Goal: Feedback & Contribution: Contribute content

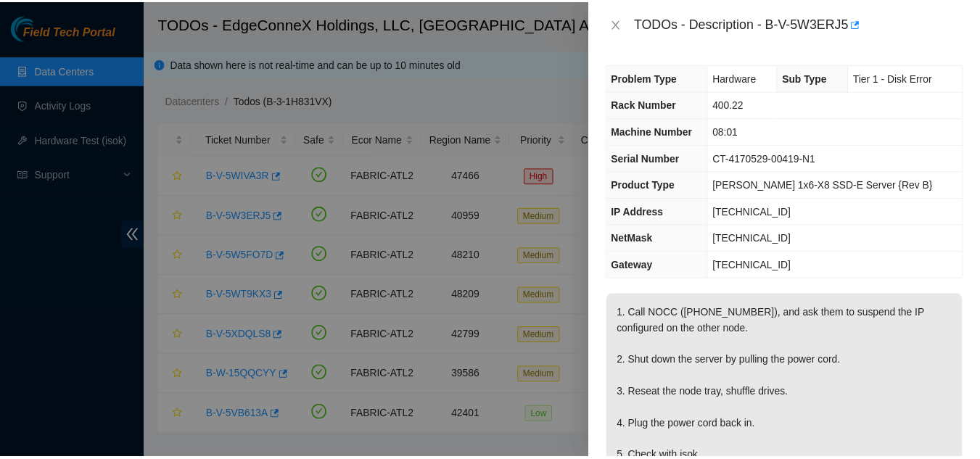
scroll to position [218, 0]
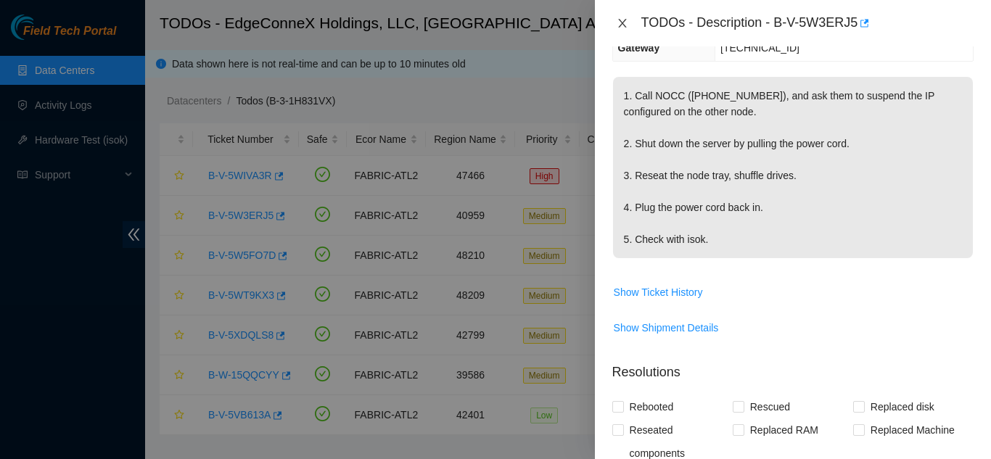
click at [619, 28] on div "TODOs - Description - B-V-5W3ERJ5" at bounding box center [792, 23] width 361 height 23
click at [619, 25] on icon "close" at bounding box center [623, 23] width 12 height 12
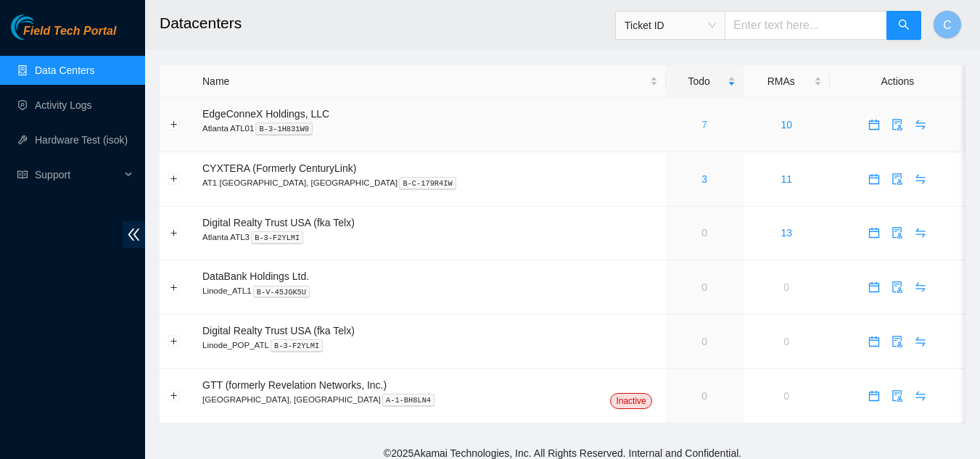
click at [702, 120] on link "7" at bounding box center [705, 125] width 6 height 12
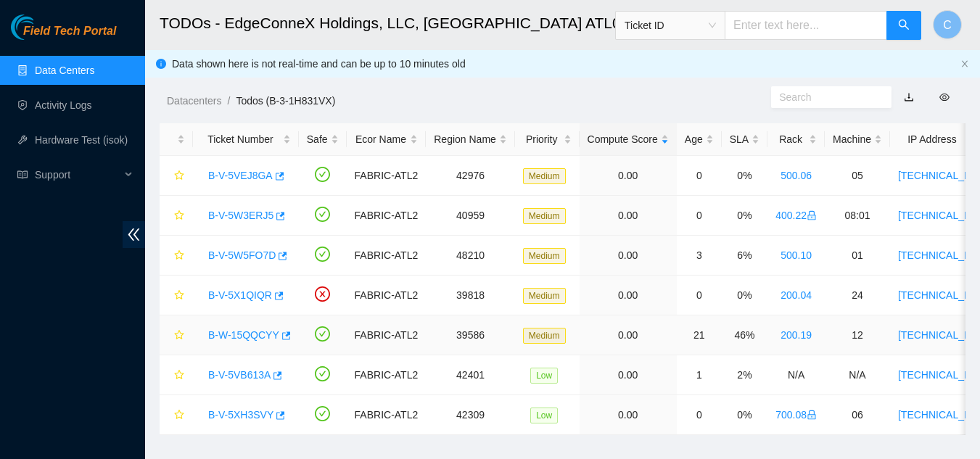
click at [234, 330] on link "B-W-15QQCYY" at bounding box center [243, 335] width 71 height 12
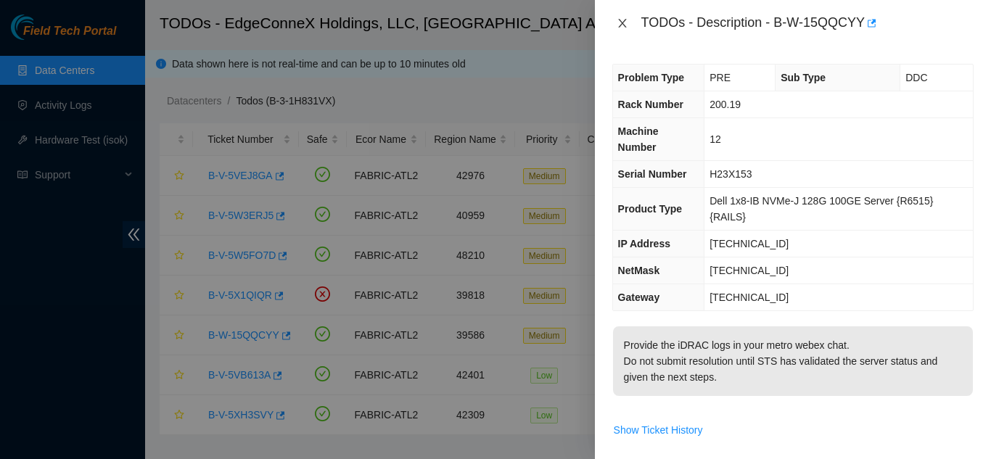
click at [620, 22] on icon "close" at bounding box center [622, 23] width 8 height 9
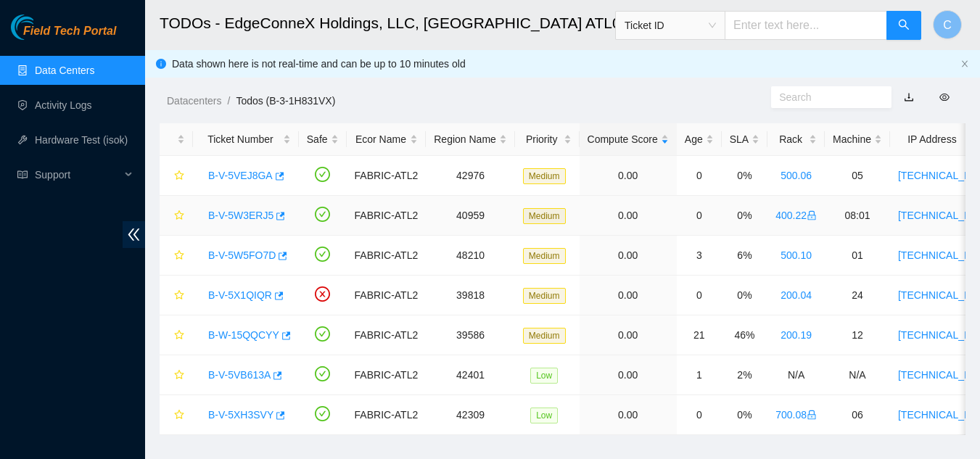
click at [221, 216] on link "B-V-5W3ERJ5" at bounding box center [240, 216] width 65 height 12
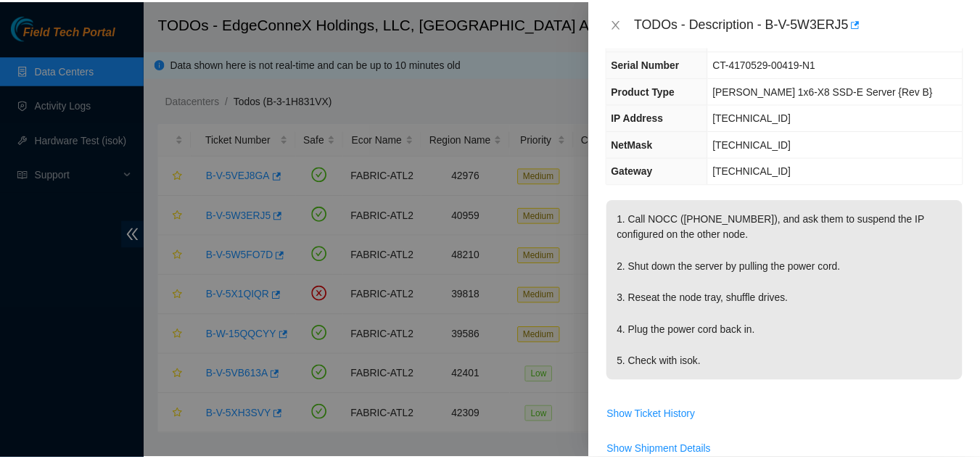
scroll to position [290, 0]
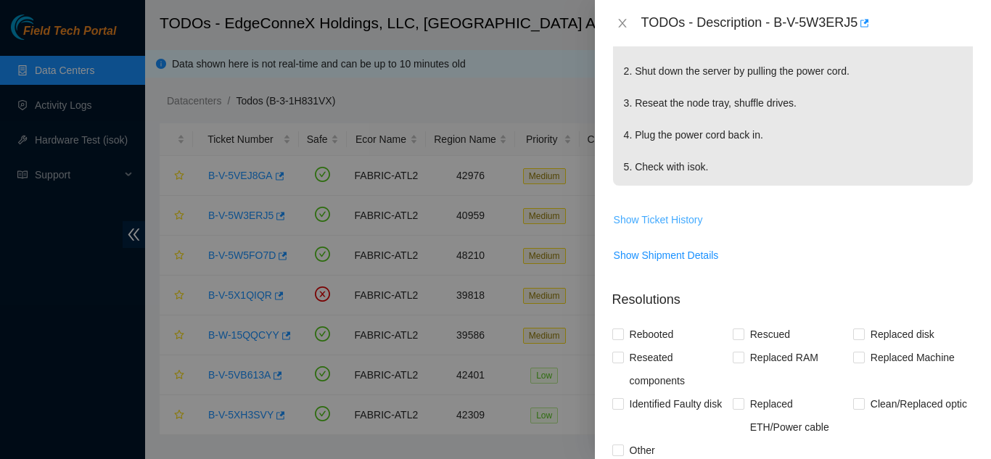
click at [668, 223] on span "Show Ticket History" at bounding box center [658, 220] width 89 height 16
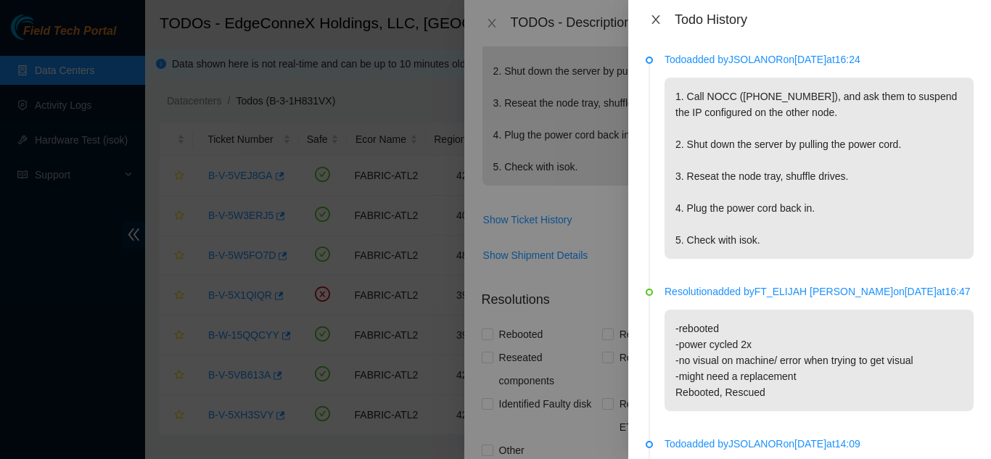
click at [657, 19] on icon "close" at bounding box center [656, 19] width 8 height 9
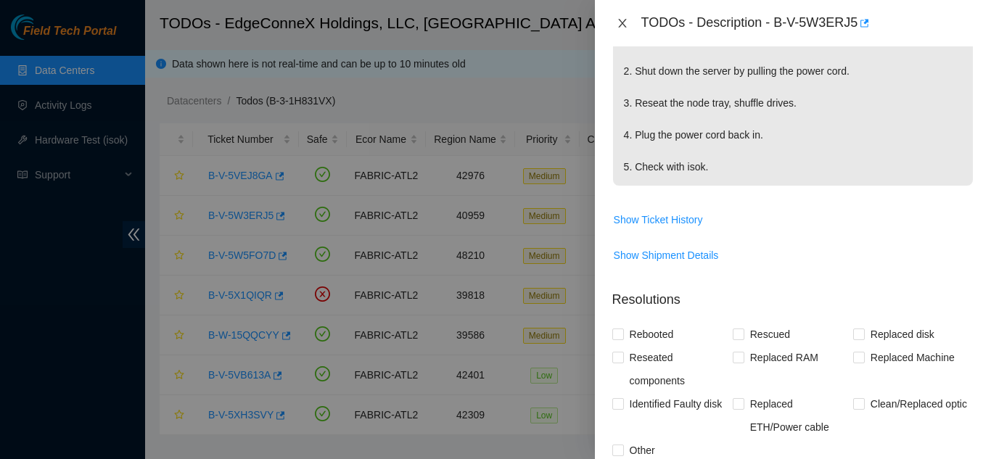
click at [619, 26] on icon "close" at bounding box center [623, 23] width 12 height 12
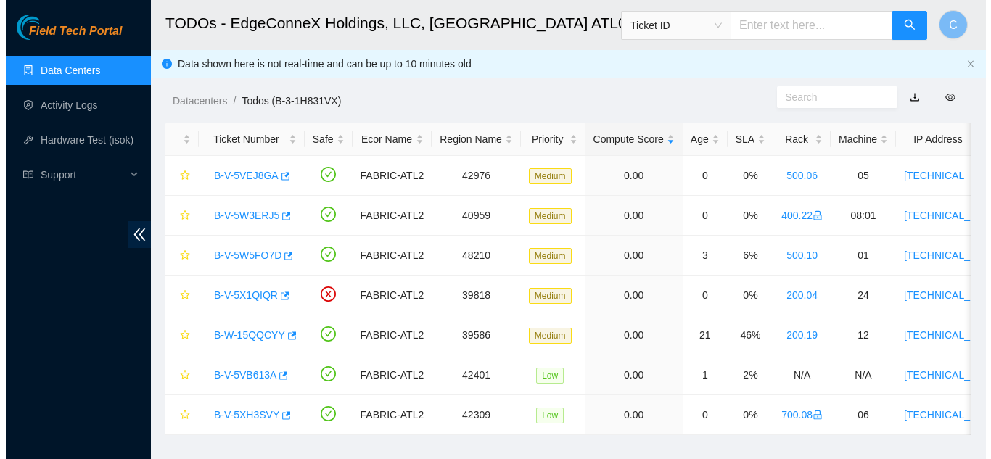
scroll to position [311, 0]
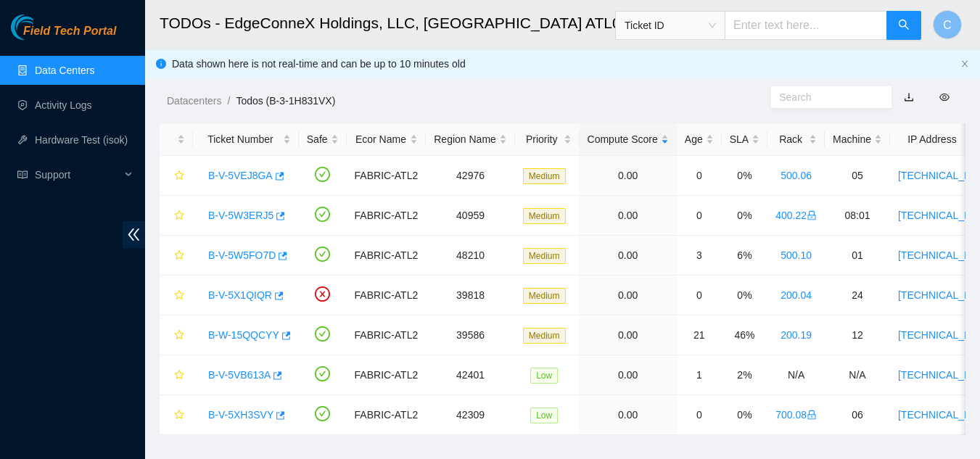
click at [232, 179] on link "B-V-5VEJ8GA" at bounding box center [240, 176] width 65 height 12
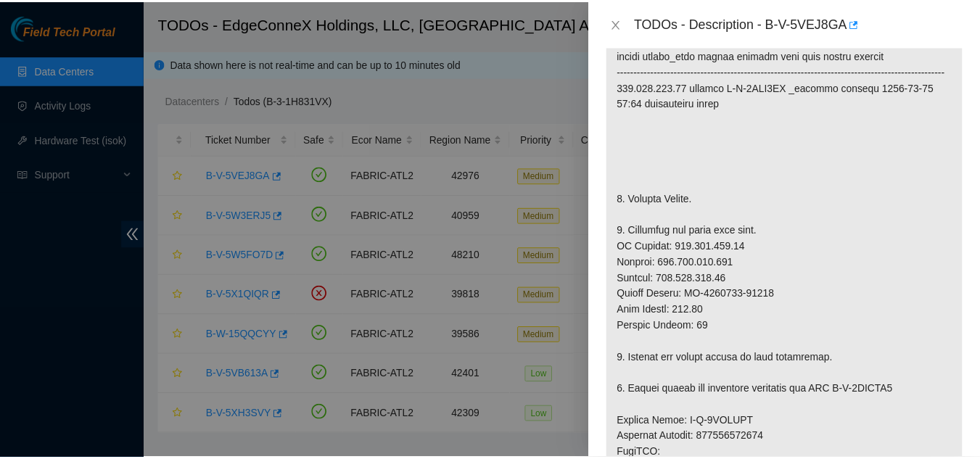
scroll to position [263, 0]
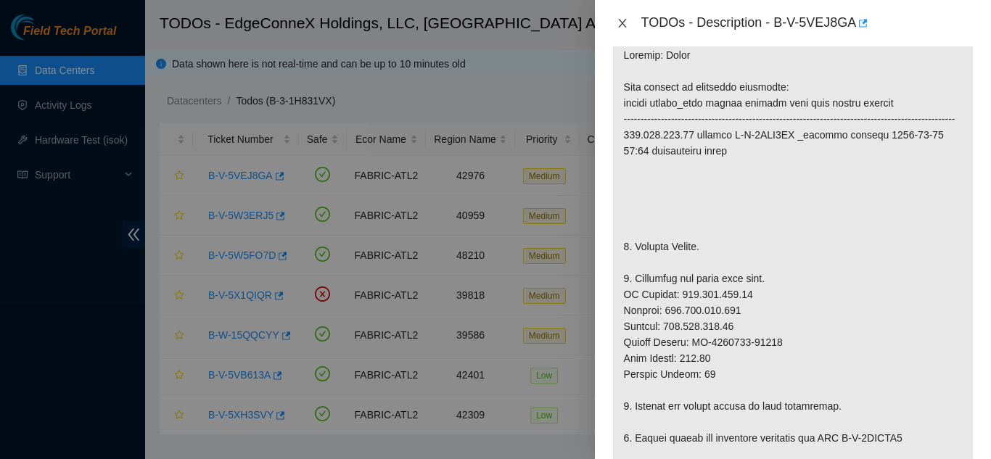
click at [622, 25] on icon "close" at bounding box center [623, 23] width 12 height 12
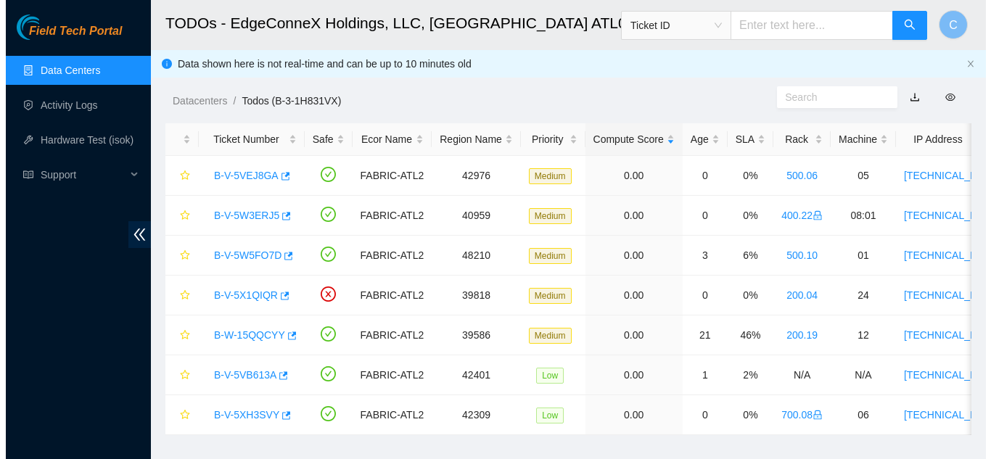
scroll to position [311, 0]
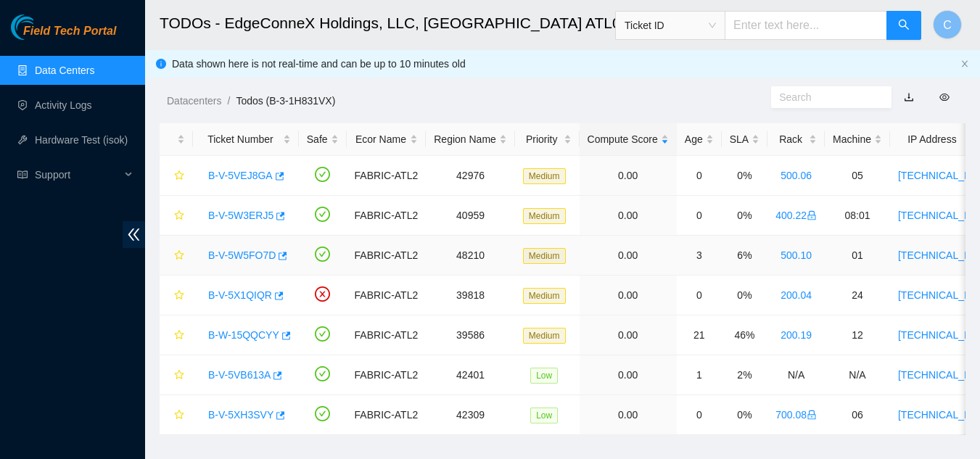
click at [247, 252] on link "B-V-5W5FO7D" at bounding box center [241, 256] width 67 height 12
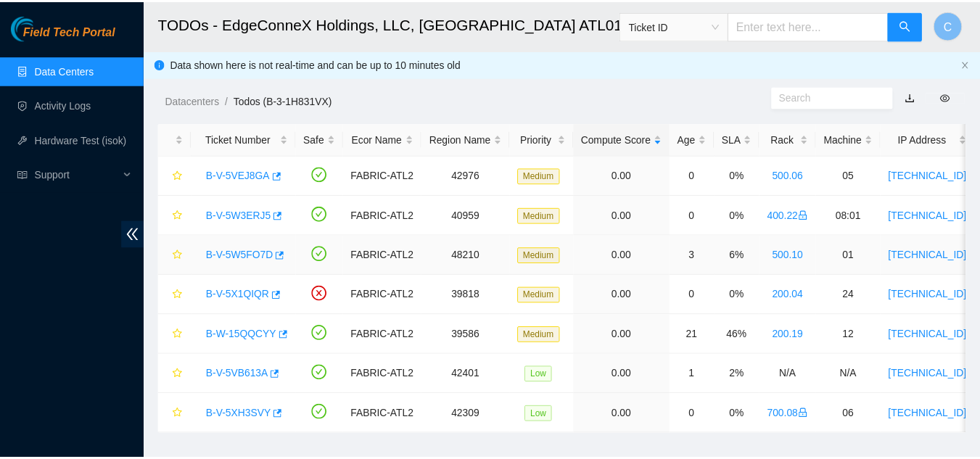
scroll to position [290, 0]
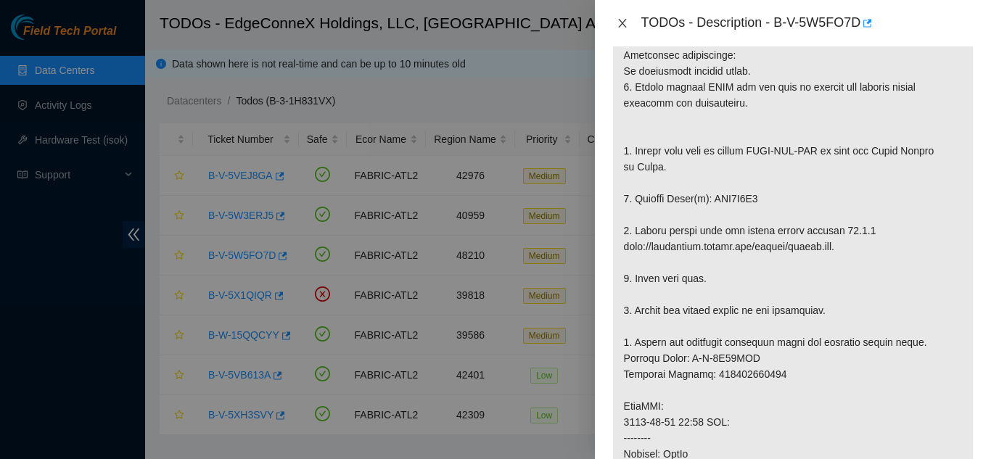
click at [624, 22] on icon "close" at bounding box center [622, 23] width 8 height 9
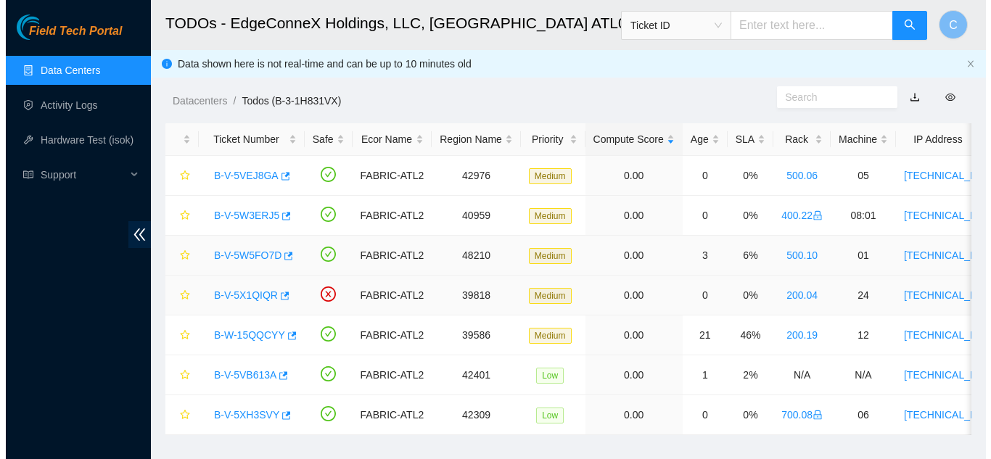
scroll to position [311, 0]
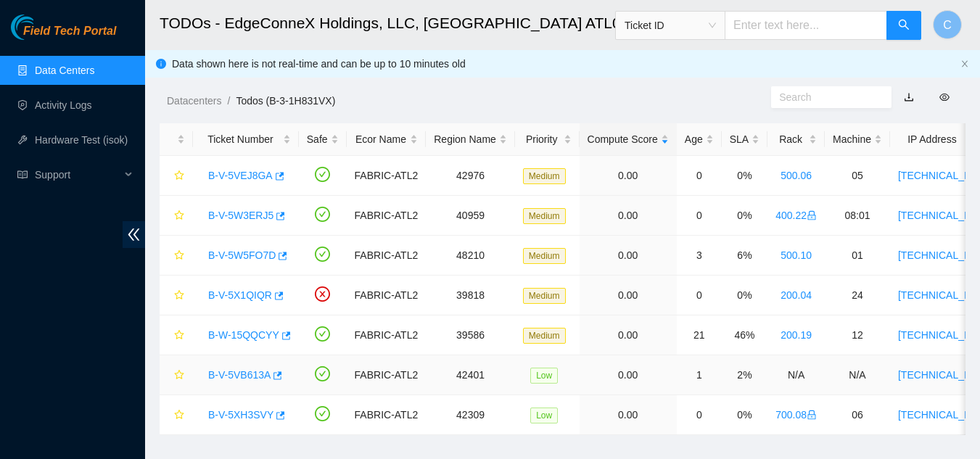
click at [255, 383] on div "B-V-5VB613A" at bounding box center [246, 375] width 90 height 23
click at [73, 65] on link "Data Centers" at bounding box center [65, 71] width 60 height 12
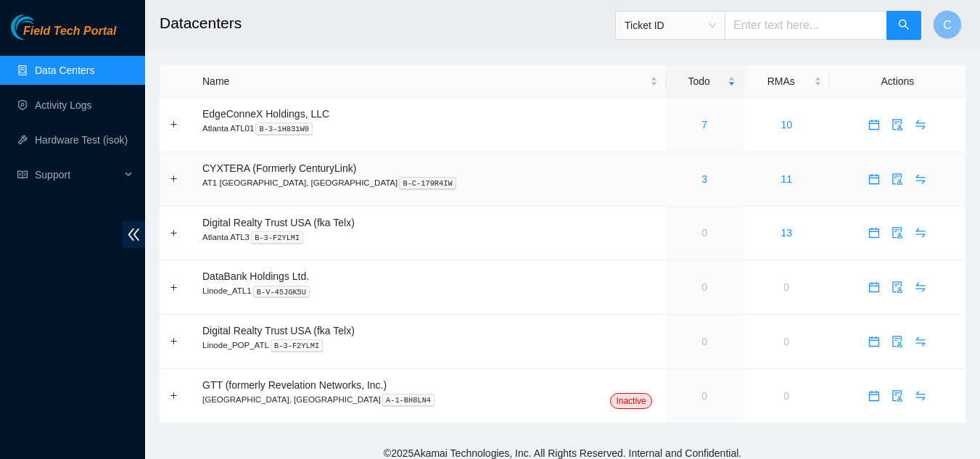
click at [674, 180] on div "3" at bounding box center [705, 179] width 62 height 16
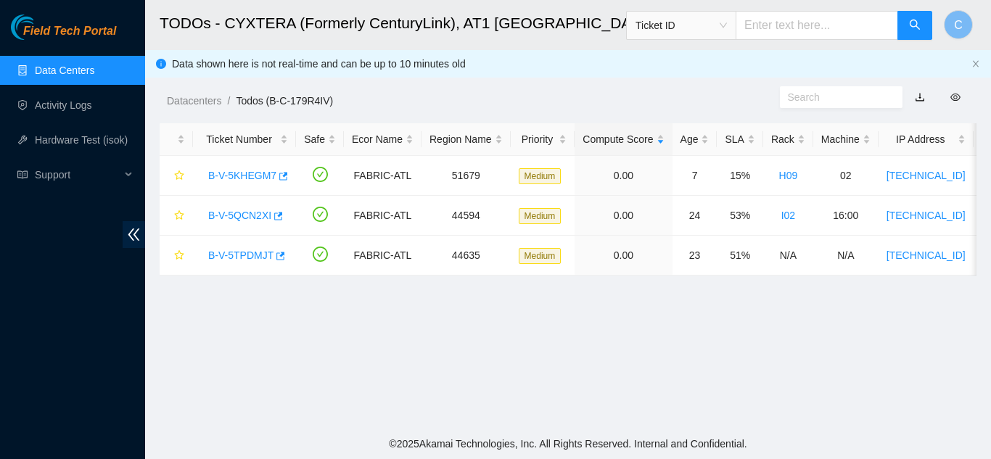
click at [75, 75] on link "Data Centers" at bounding box center [65, 71] width 60 height 12
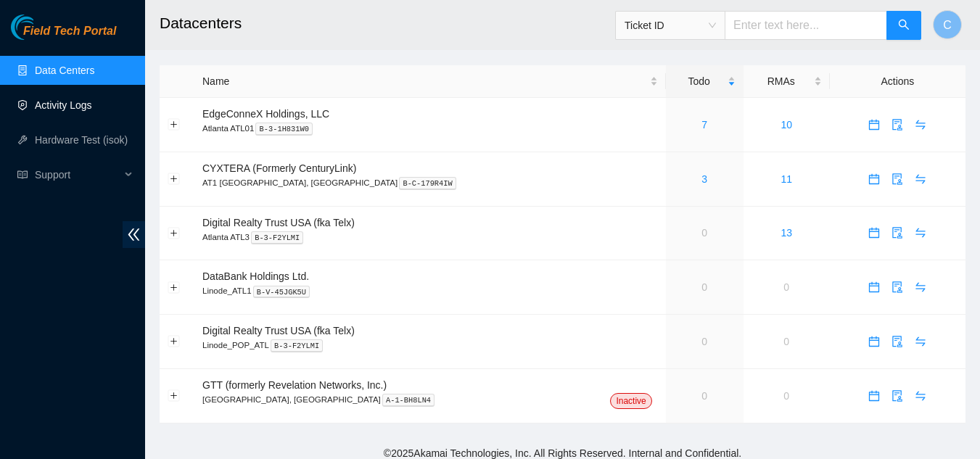
click at [72, 107] on link "Activity Logs" at bounding box center [63, 105] width 57 height 12
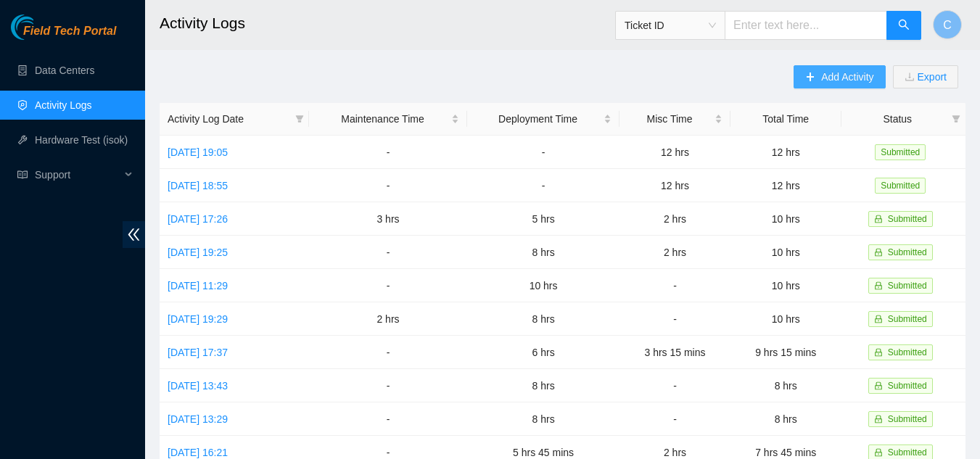
click at [843, 78] on span "Add Activity" at bounding box center [847, 77] width 52 height 16
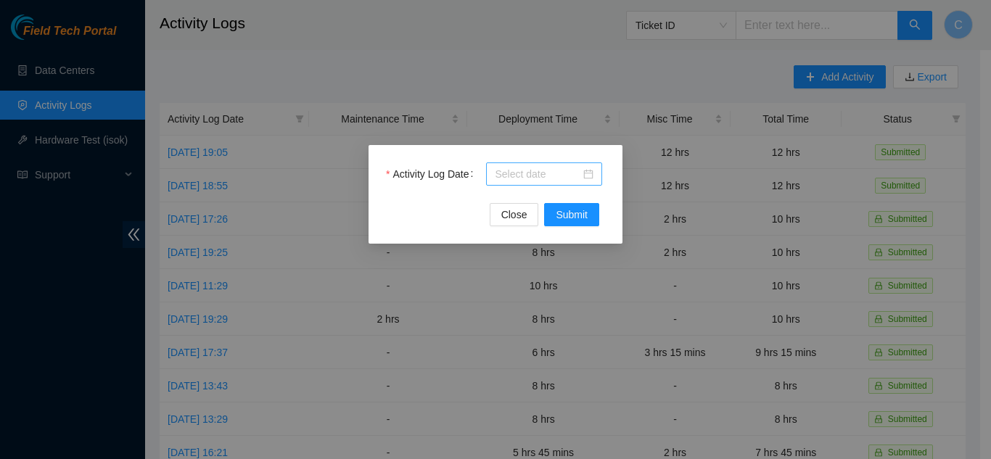
click at [529, 182] on div at bounding box center [544, 174] width 116 height 23
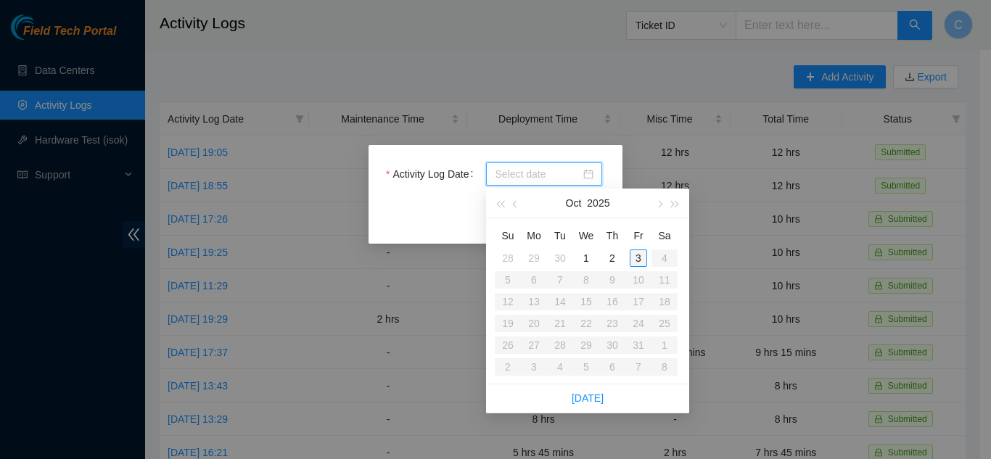
type input "[DATE]"
click at [636, 261] on div "3" at bounding box center [638, 258] width 17 height 17
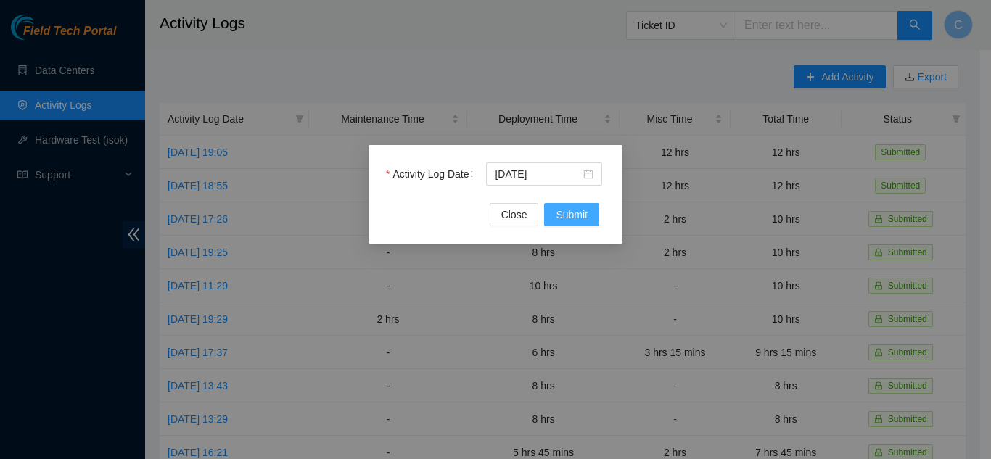
click at [573, 216] on span "Submit" at bounding box center [572, 215] width 32 height 16
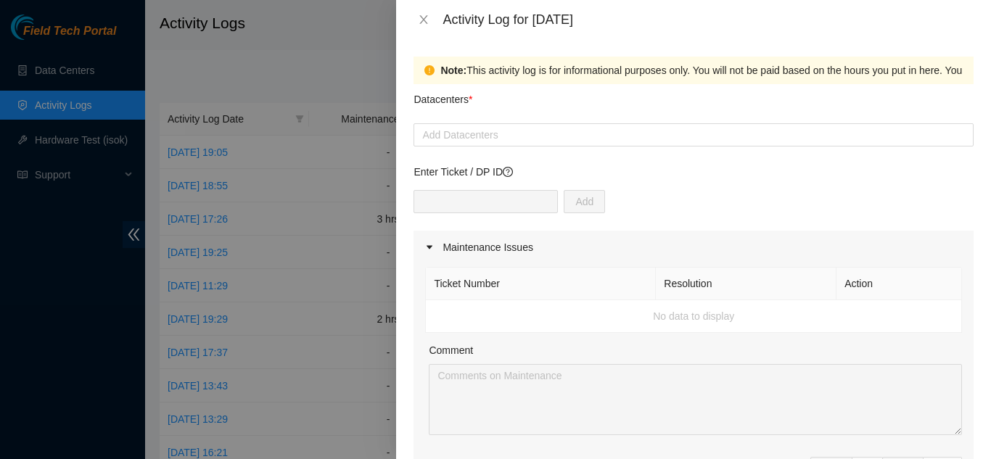
click at [651, 133] on div at bounding box center [693, 134] width 553 height 17
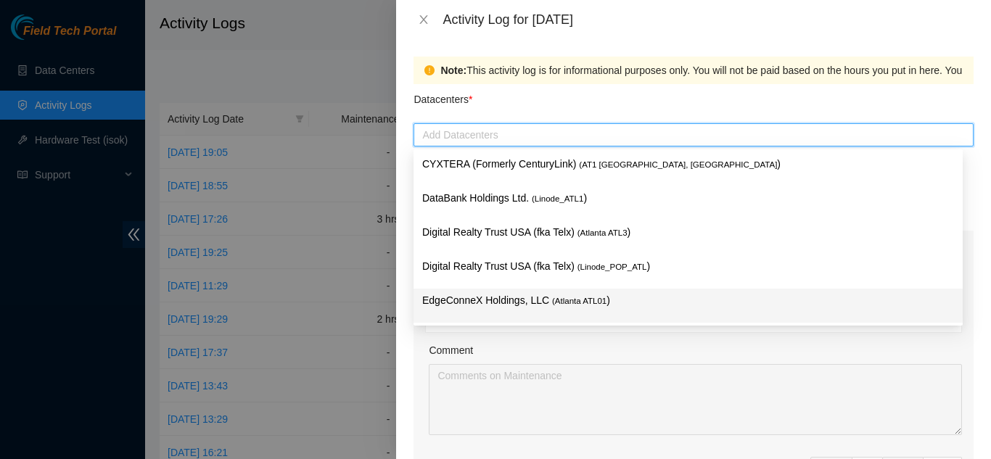
click at [540, 301] on p "EdgeConneX Holdings, LLC ( [GEOGRAPHIC_DATA] ATL01 )" at bounding box center [688, 300] width 532 height 17
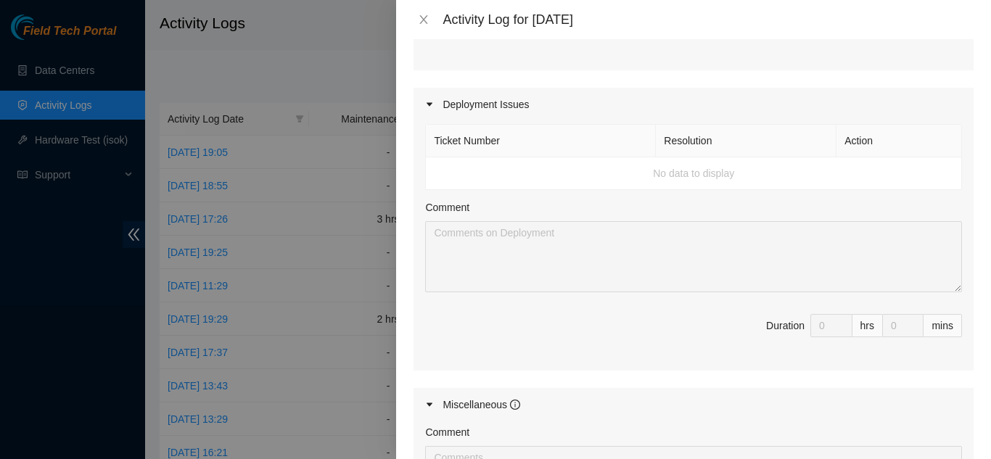
scroll to position [581, 0]
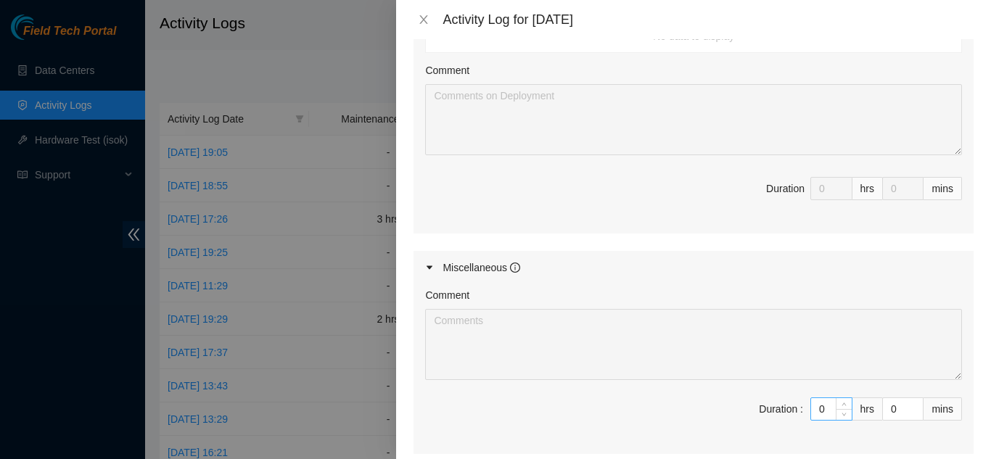
click at [816, 408] on input "0" at bounding box center [831, 409] width 41 height 22
type input "12"
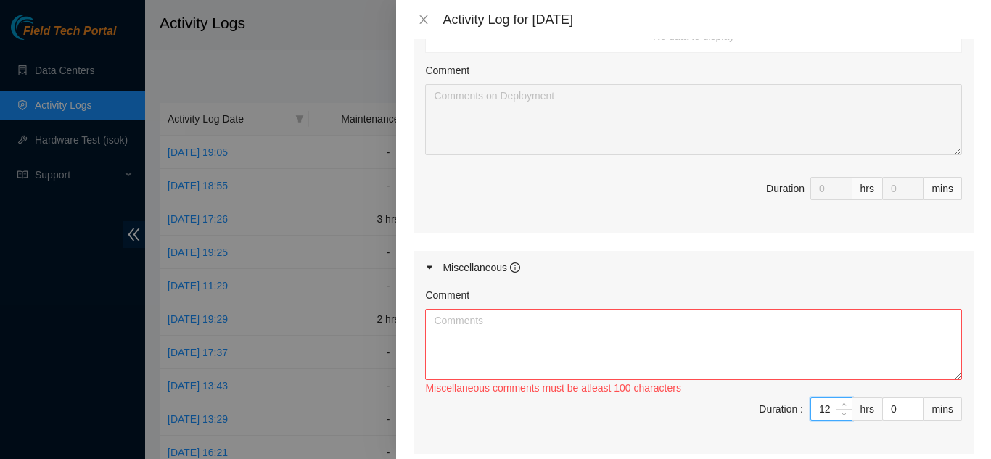
type input "12"
click at [660, 347] on textarea "Comment" at bounding box center [693, 344] width 537 height 71
type textarea "F"
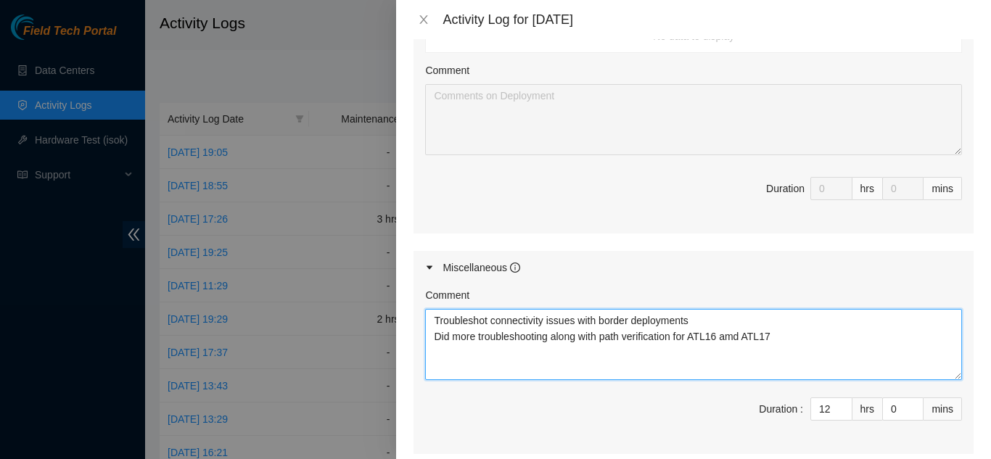
click at [738, 336] on textarea "Troubleshot connectivity issues with border deployments Did more troubleshootin…" at bounding box center [693, 344] width 537 height 71
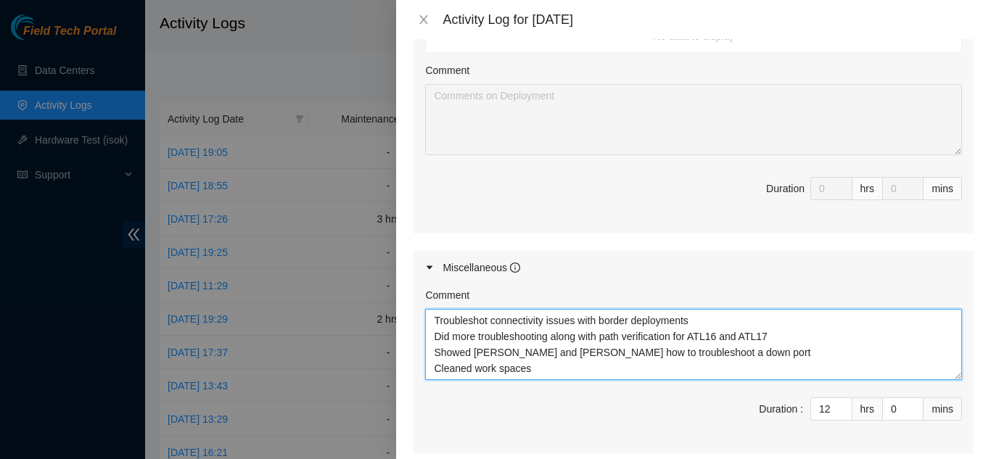
click at [676, 335] on textarea "Troubleshot connectivity issues with border deployments Did more troubleshootin…" at bounding box center [693, 344] width 537 height 71
type textarea "Troubleshot connectivity issues with border deployments Did more troubleshootin…"
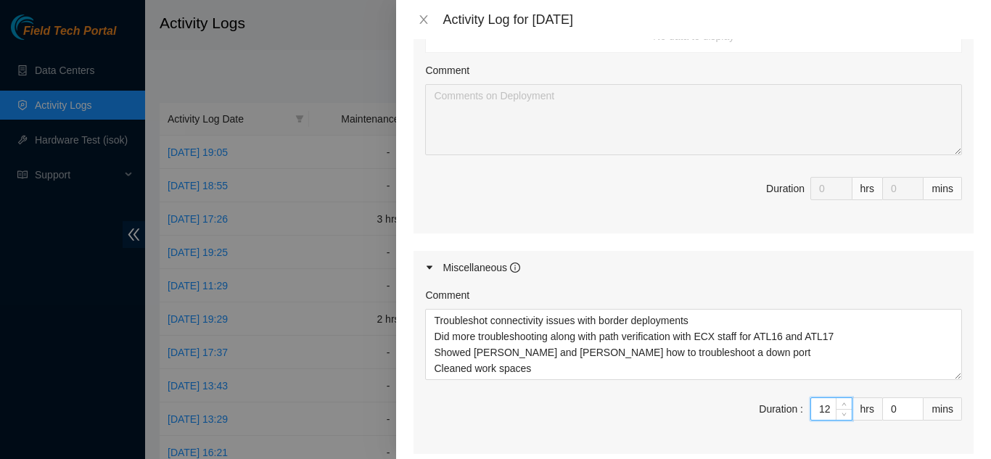
click at [821, 411] on input "12" at bounding box center [831, 409] width 41 height 22
type input "11"
click at [842, 414] on icon "down" at bounding box center [844, 413] width 5 height 5
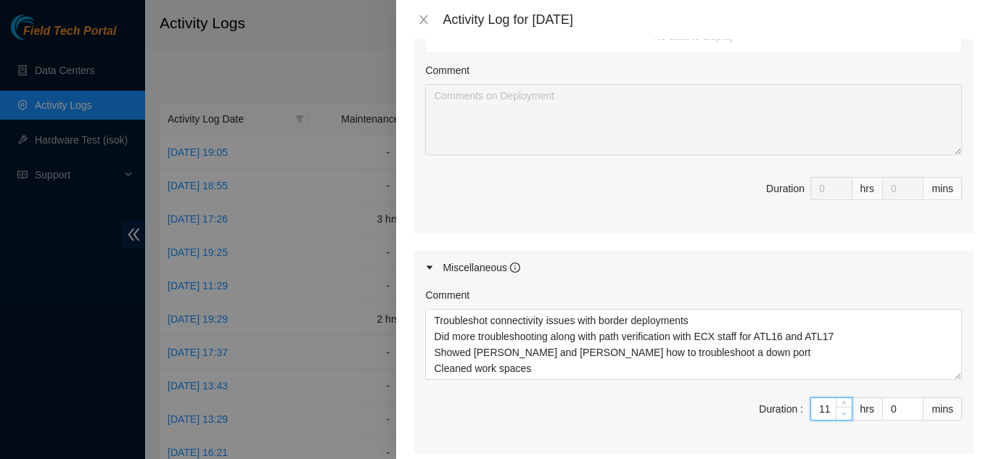
type input "10"
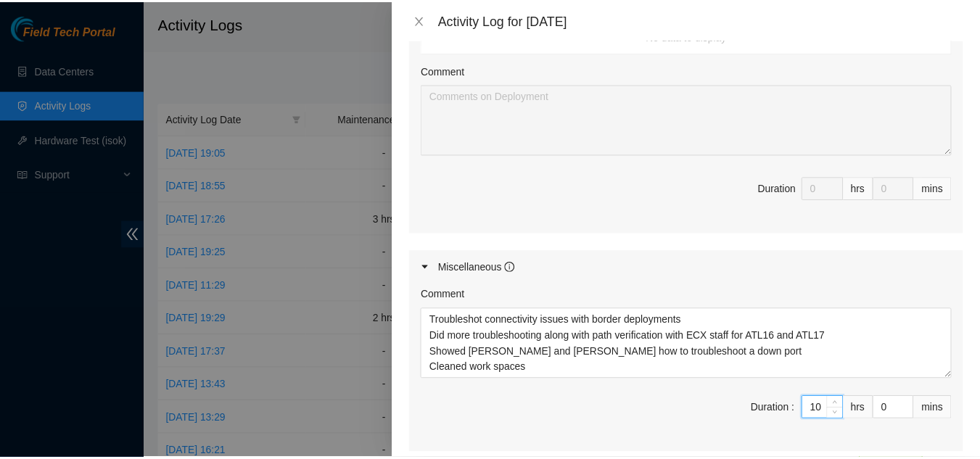
scroll to position [734, 0]
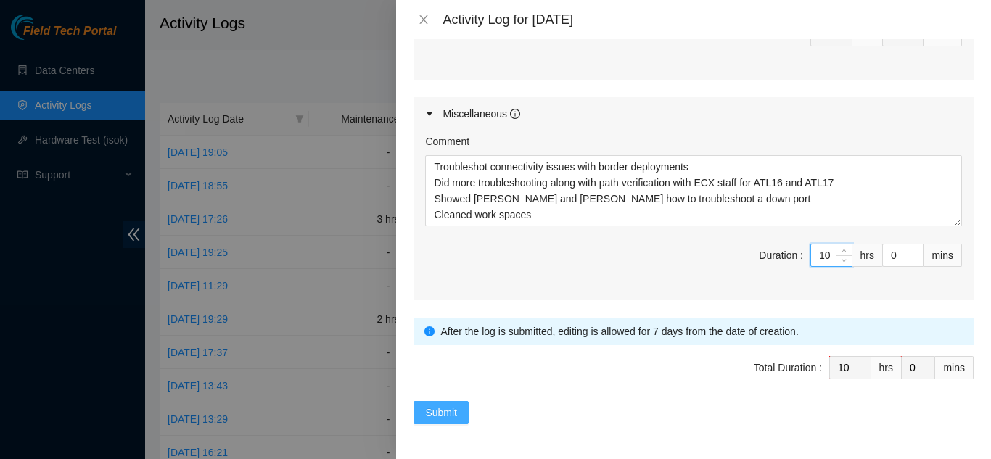
click at [448, 416] on span "Submit" at bounding box center [441, 413] width 32 height 16
